Goal: Task Accomplishment & Management: Manage account settings

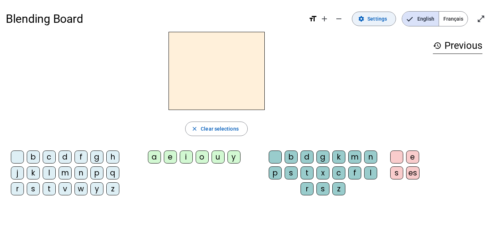
click at [385, 20] on span "Settings" at bounding box center [377, 18] width 20 height 9
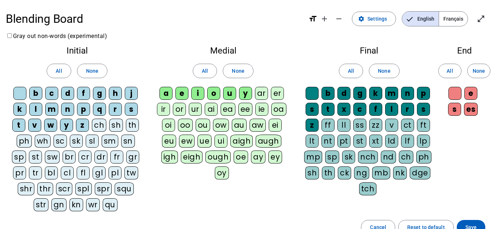
click at [50, 111] on div "m" at bounding box center [51, 109] width 13 height 13
click at [33, 123] on div "v" at bounding box center [34, 125] width 13 height 13
click at [85, 72] on span at bounding box center [92, 70] width 30 height 17
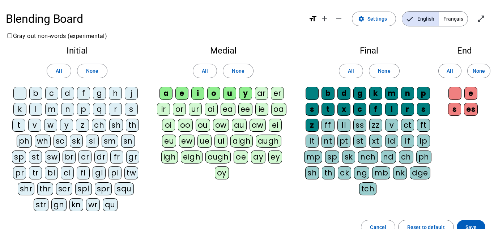
click at [51, 110] on div "m" at bounding box center [51, 109] width 13 height 13
click at [35, 125] on div "v" at bounding box center [34, 125] width 13 height 13
click at [21, 124] on div "t" at bounding box center [18, 125] width 13 height 13
click at [41, 108] on div "l" at bounding box center [35, 109] width 13 height 13
click at [130, 93] on div "j" at bounding box center [131, 93] width 13 height 13
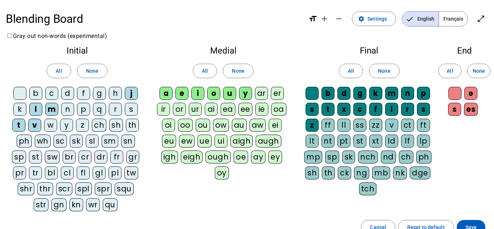
click at [68, 112] on div "n" at bounding box center [67, 109] width 13 height 13
click at [65, 95] on div "d" at bounding box center [67, 93] width 13 height 13
click at [40, 91] on div "b" at bounding box center [35, 93] width 13 height 13
click at [169, 95] on div "a" at bounding box center [165, 93] width 13 height 13
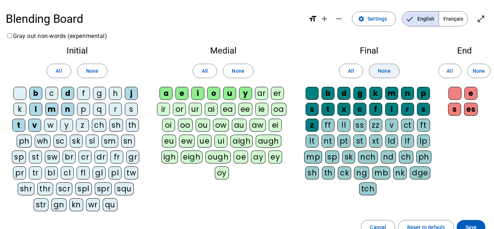
click at [383, 71] on span "None" at bounding box center [384, 70] width 12 height 9
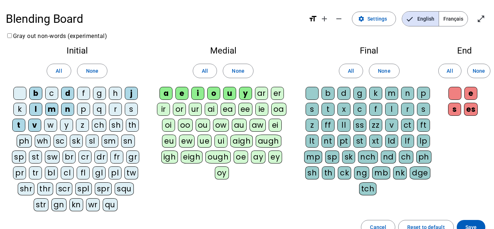
click at [314, 110] on div "s" at bounding box center [311, 109] width 13 height 13
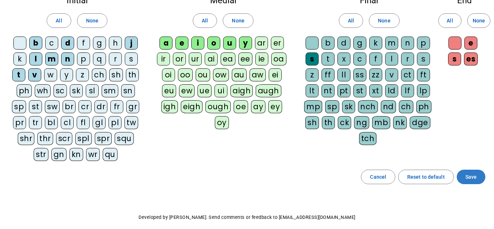
click at [467, 176] on span "Save" at bounding box center [470, 176] width 11 height 9
